Goal: Navigation & Orientation: Find specific page/section

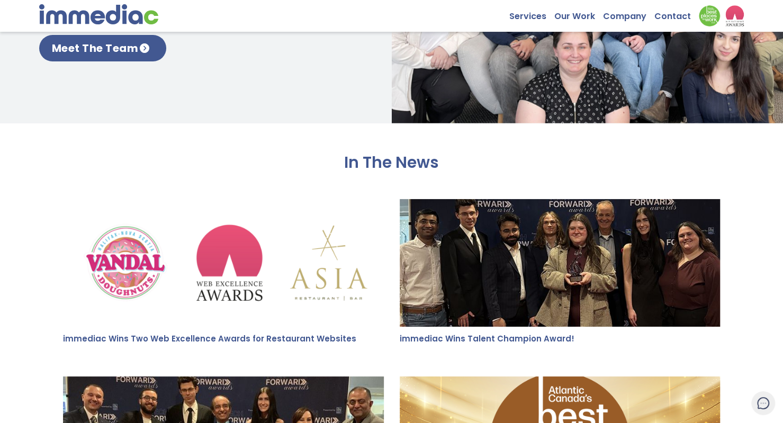
scroll to position [1675, 0]
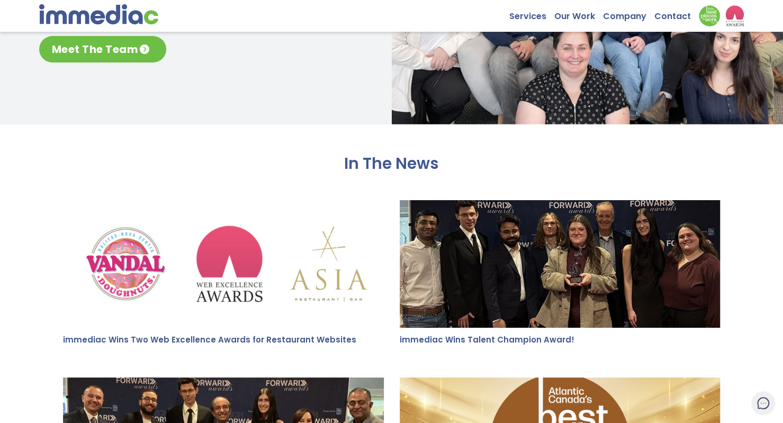
click at [123, 62] on link "Meet The Team" at bounding box center [103, 49] width 128 height 26
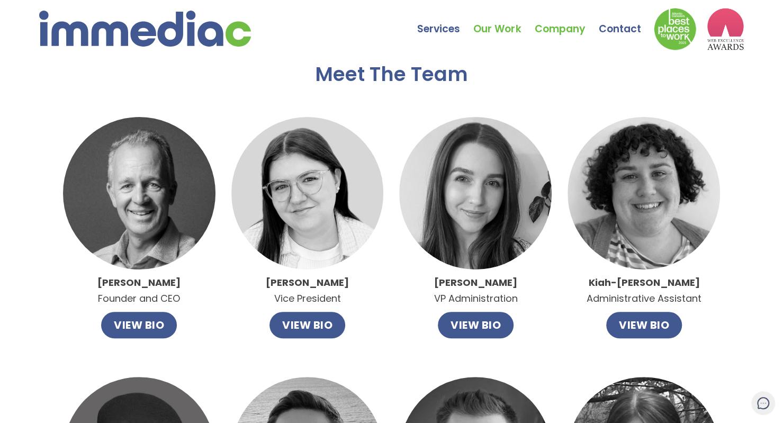
click at [496, 26] on link "Our Work" at bounding box center [504, 21] width 61 height 37
